Goal: Find contact information: Find contact information

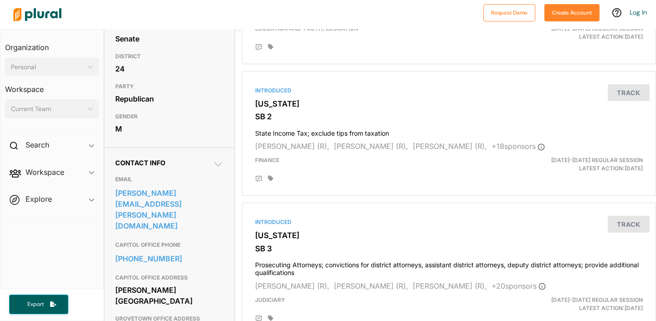
scroll to position [165, 0]
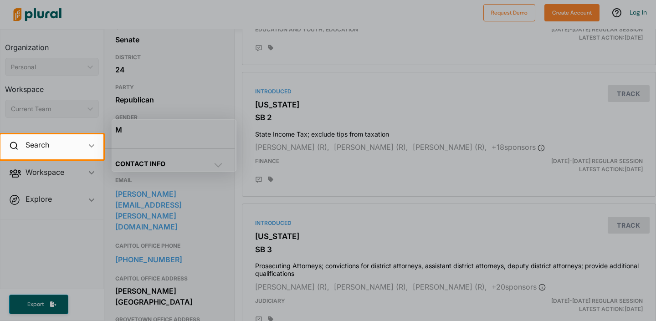
click at [217, 232] on div at bounding box center [328, 240] width 656 height 162
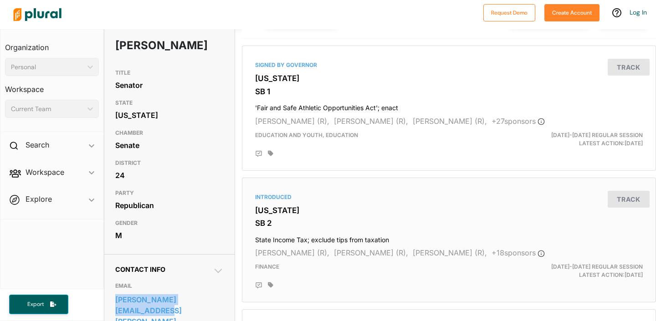
scroll to position [0, 0]
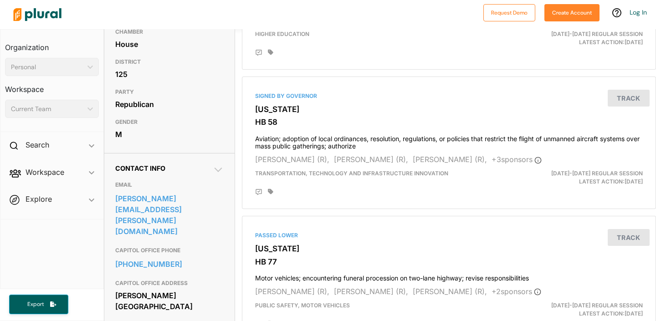
scroll to position [175, 0]
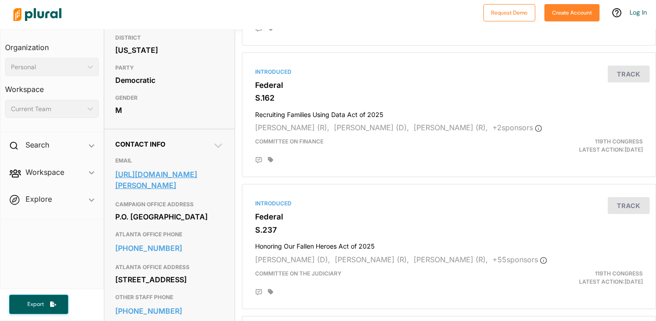
scroll to position [185, 0]
click at [151, 176] on link "https://www.ossoff.senate.gov/contact-us/" at bounding box center [169, 179] width 108 height 25
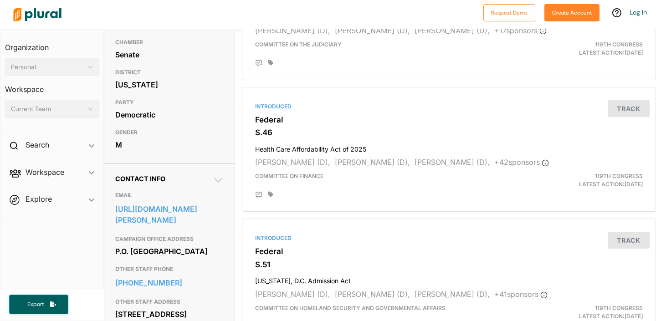
scroll to position [149, 0]
click at [192, 228] on link "https://www.warnock.senate.gov/contact/contact-form/" at bounding box center [169, 215] width 108 height 25
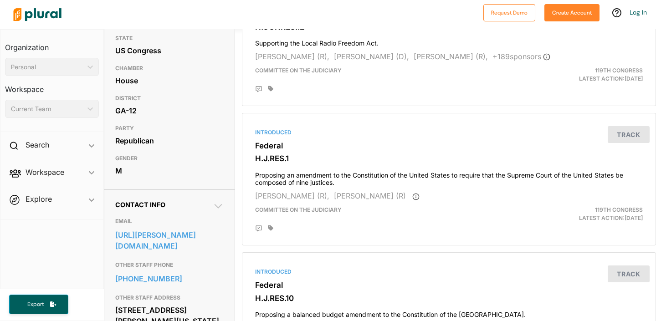
scroll to position [132, 0]
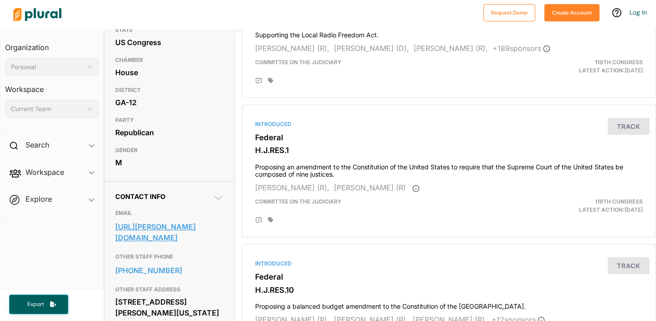
click at [196, 227] on link "https://allen.house.gov/contact/" at bounding box center [169, 232] width 108 height 25
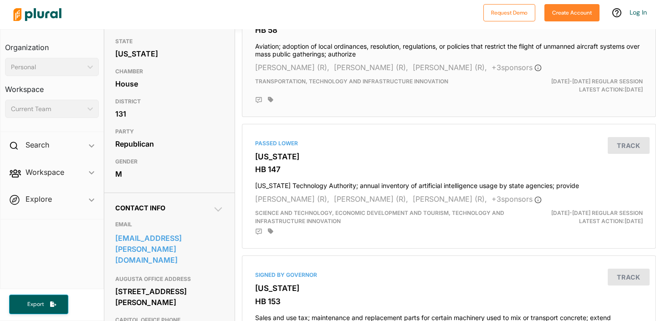
scroll to position [123, 0]
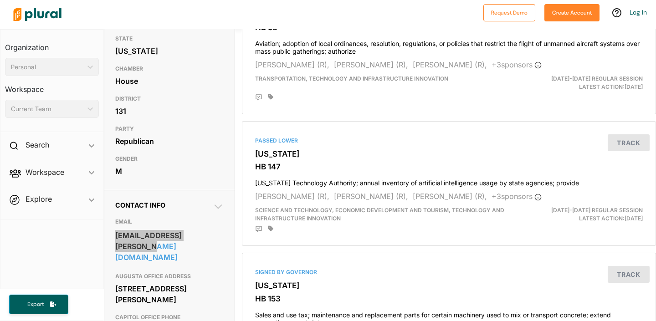
drag, startPoint x: 175, startPoint y: 234, endPoint x: 348, endPoint y: 21, distance: 274.4
click at [0, 0] on div "Request Demo Create Account Log In Organization Personal ic_keyboard_arrow_down…" at bounding box center [328, 160] width 656 height 321
